Goal: Navigation & Orientation: Go to known website

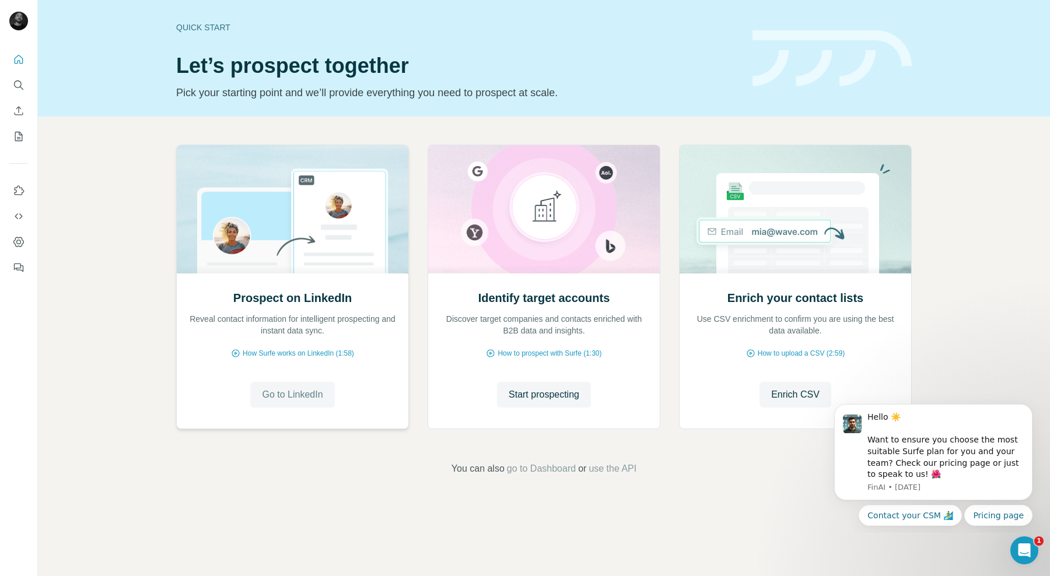
click at [289, 385] on button "Go to LinkedIn" at bounding box center [292, 395] width 84 height 26
